Goal: Task Accomplishment & Management: Use online tool/utility

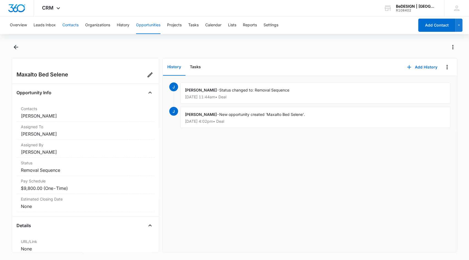
click at [75, 25] on button "Contacts" at bounding box center [70, 25] width 16 height 18
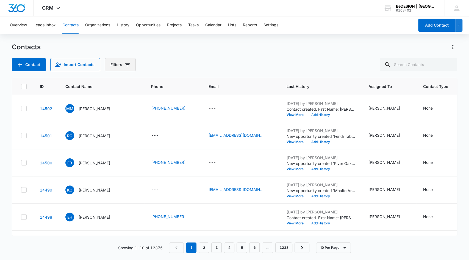
click at [117, 64] on button "Filters" at bounding box center [120, 64] width 31 height 13
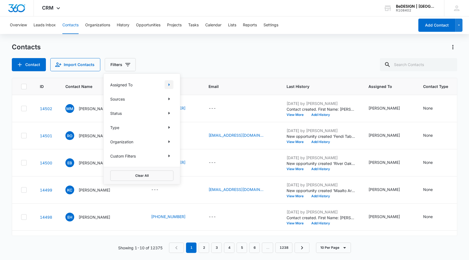
click at [168, 85] on icon "Show Assigned To filters" at bounding box center [168, 84] width 1 height 3
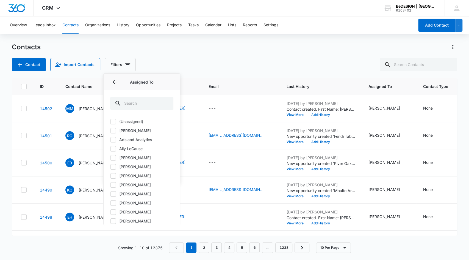
click at [113, 203] on icon at bounding box center [112, 203] width 3 height 2
click at [110, 203] on input "[PERSON_NAME]" at bounding box center [110, 203] width 0 height 0
checkbox input "true"
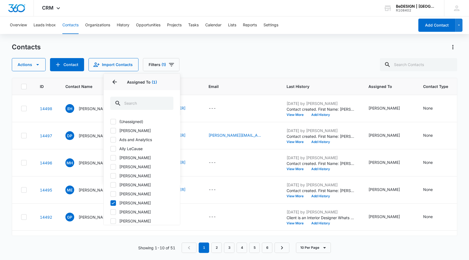
click at [226, 66] on div "Actions Contact Import Contacts Filters (1) Assigned To 1 Assigned To (1) (Unas…" at bounding box center [234, 64] width 445 height 13
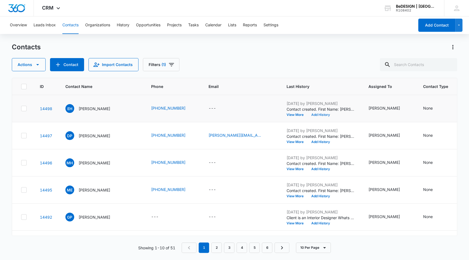
click at [310, 115] on button "Add History" at bounding box center [320, 114] width 26 height 3
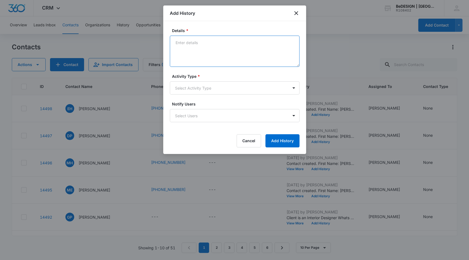
click at [257, 52] on textarea "Details *" at bounding box center [235, 51] width 130 height 31
type textarea "Coming in [DATE] with wife to look at [PERSON_NAME] and [PERSON_NAME] Oct."
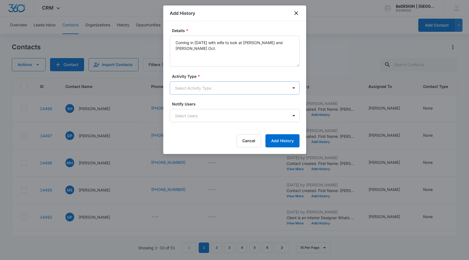
click at [249, 87] on body "CRM Apps Reputation Websites Forms CRM Email Social Content Ads Intelligence Fi…" at bounding box center [234, 130] width 469 height 260
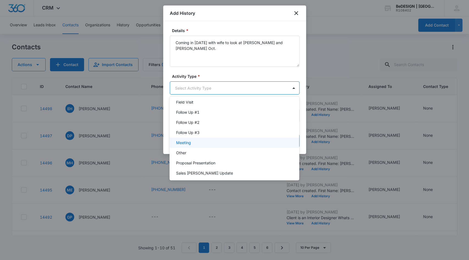
scroll to position [89, 0]
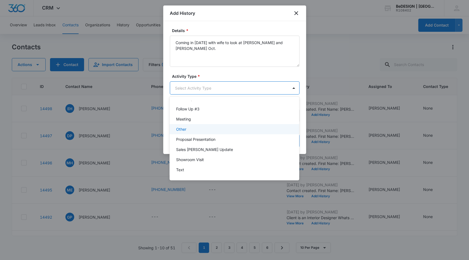
click at [250, 133] on div "Other" at bounding box center [234, 129] width 130 height 10
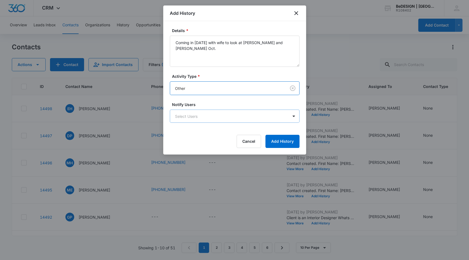
click at [252, 115] on body "CRM Apps Reputation Websites Forms CRM Email Social Content Ads Intelligence Fi…" at bounding box center [234, 130] width 469 height 260
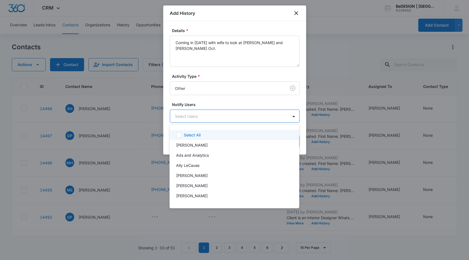
click at [251, 102] on div at bounding box center [234, 130] width 469 height 260
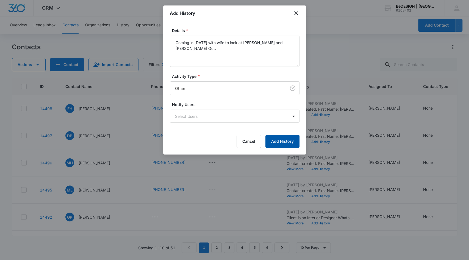
click at [277, 139] on button "Add History" at bounding box center [282, 141] width 34 height 13
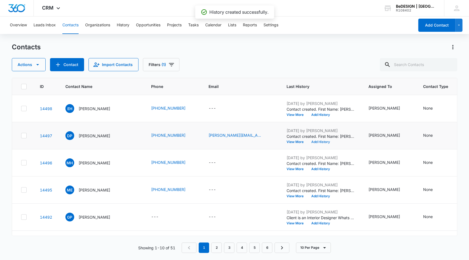
click at [309, 142] on button "Add History" at bounding box center [320, 142] width 26 height 3
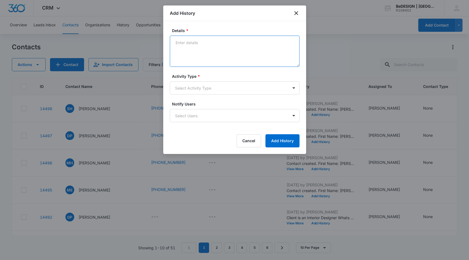
click at [247, 52] on textarea "Details *" at bounding box center [235, 51] width 130 height 31
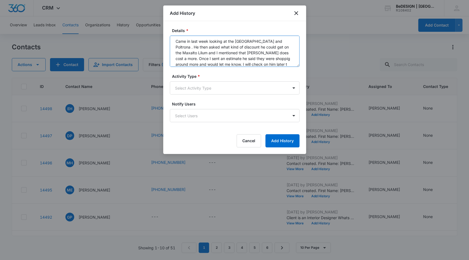
scroll to position [7, 0]
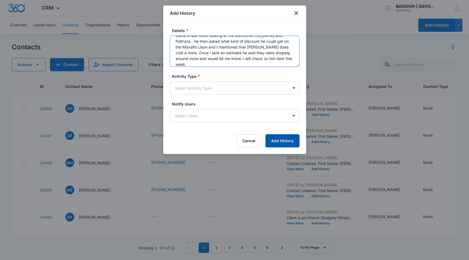
type textarea "Came in last week looking at the [GEOGRAPHIC_DATA] and Poltrona . He then asked…"
click at [292, 142] on button "Add History" at bounding box center [282, 140] width 34 height 13
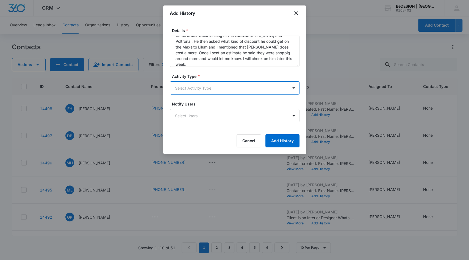
click at [263, 88] on body "CRM Apps Reputation Websites Forms CRM Email Social Content Ads Intelligence Fi…" at bounding box center [234, 130] width 469 height 260
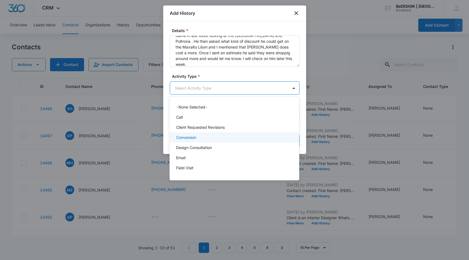
click at [257, 141] on div "Conversion" at bounding box center [234, 138] width 130 height 10
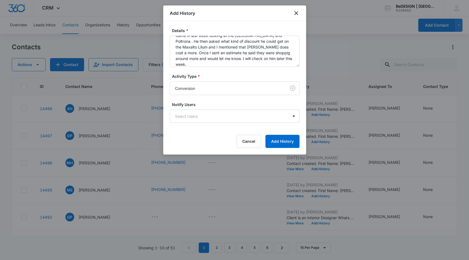
click at [296, 134] on form "Details * Came in last week looking at the [GEOGRAPHIC_DATA] and Poltrona . He …" at bounding box center [235, 88] width 130 height 120
click at [290, 138] on button "Add History" at bounding box center [282, 141] width 34 height 13
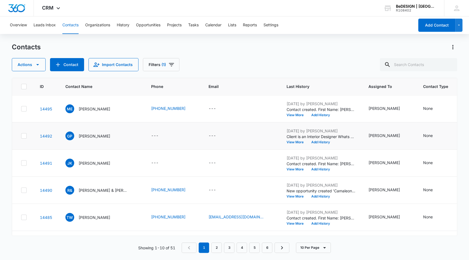
scroll to position [82, 0]
